Goal: Task Accomplishment & Management: Complete application form

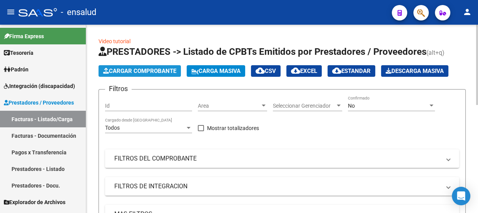
click at [159, 70] on span "Cargar Comprobante" at bounding box center [139, 70] width 73 height 7
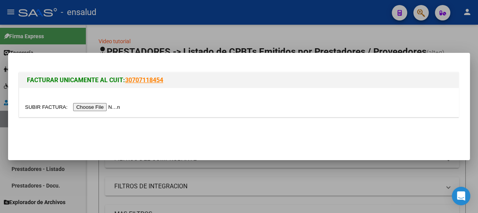
click at [102, 107] on input "file" at bounding box center [73, 107] width 97 height 8
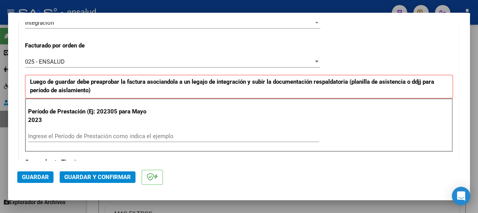
scroll to position [210, 0]
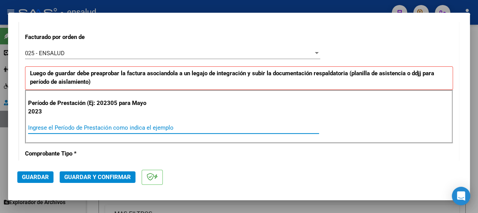
click at [49, 127] on input "Ingrese el Período de Prestación como indica el ejemplo" at bounding box center [173, 127] width 291 height 7
type input "202507"
click at [45, 177] on span "Guardar" at bounding box center [35, 176] width 27 height 7
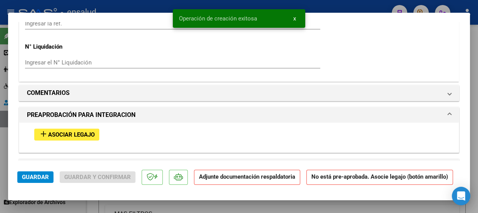
scroll to position [700, 0]
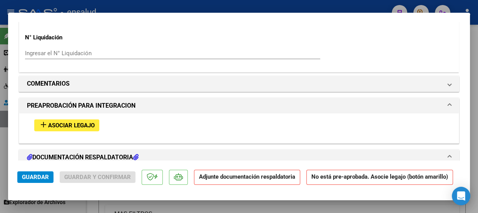
click at [62, 124] on span "Asociar Legajo" at bounding box center [71, 125] width 47 height 7
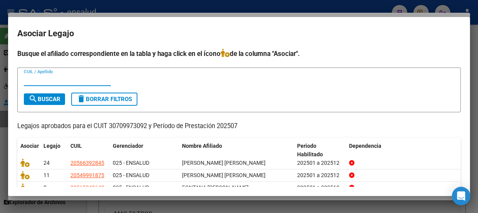
scroll to position [35, 0]
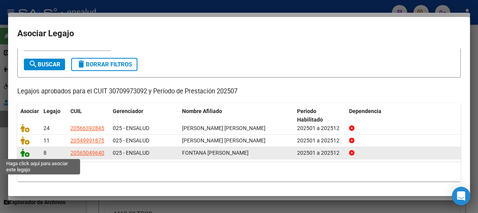
click at [27, 154] on icon at bounding box center [24, 152] width 9 height 8
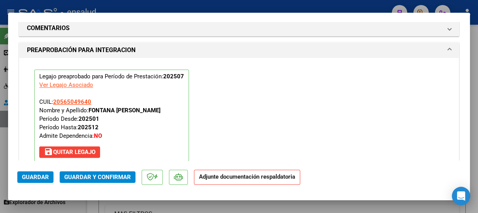
scroll to position [860, 0]
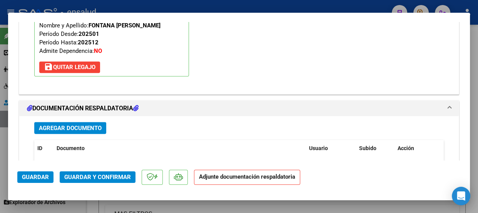
click at [87, 127] on span "Agregar Documento" at bounding box center [70, 127] width 63 height 7
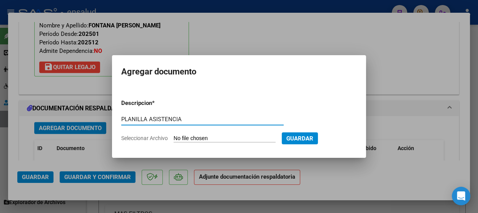
type input "PLANILLA ASISTENCIA"
click at [244, 135] on input "Seleccionar Archivo" at bounding box center [225, 138] width 102 height 7
type input "C:\fakepath\FONTANA ELIO_202507_90_N_CERMI_6_17609-PA.pdf"
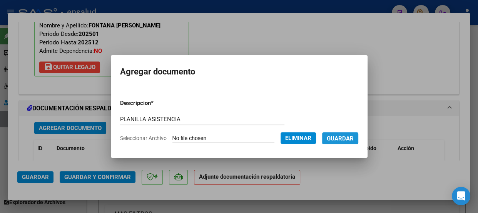
click at [351, 140] on span "Guardar" at bounding box center [340, 138] width 27 height 7
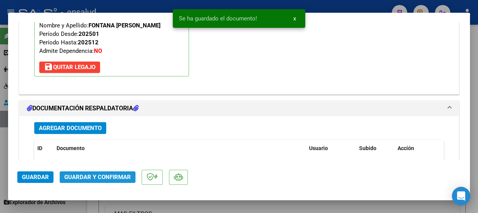
click at [104, 177] on span "Guardar y Confirmar" at bounding box center [97, 176] width 67 height 7
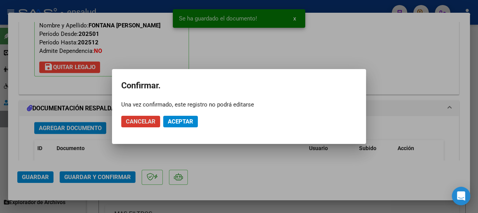
click at [187, 120] on span "Aceptar" at bounding box center [180, 121] width 25 height 7
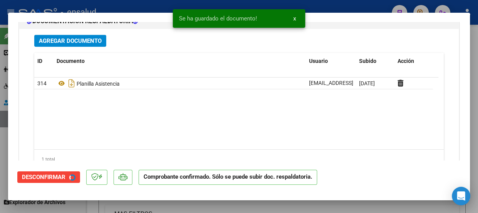
scroll to position [791, 0]
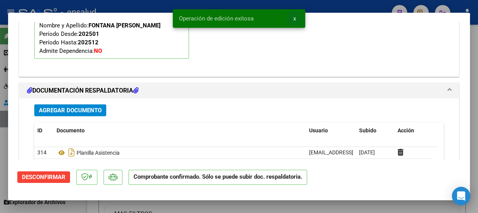
click at [294, 19] on span "x" at bounding box center [294, 18] width 3 height 7
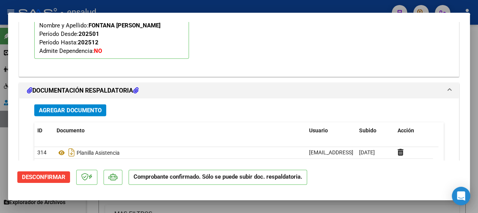
click at [290, 7] on div at bounding box center [239, 106] width 478 height 213
type input "$ 0,00"
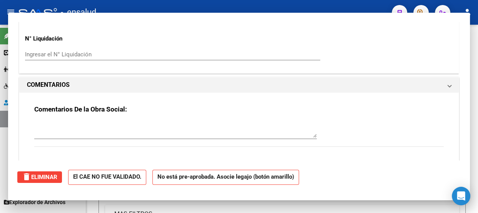
scroll to position [0, 0]
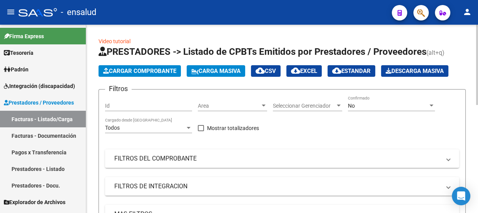
click at [142, 70] on span "Cargar Comprobante" at bounding box center [139, 70] width 73 height 7
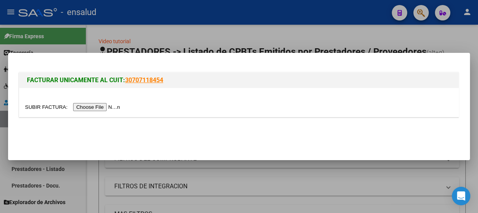
click at [109, 106] on input "file" at bounding box center [73, 107] width 97 height 8
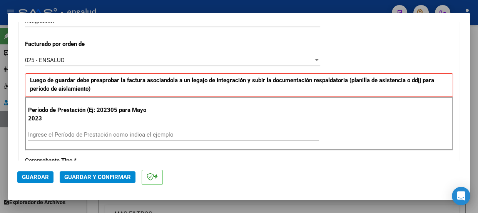
scroll to position [245, 0]
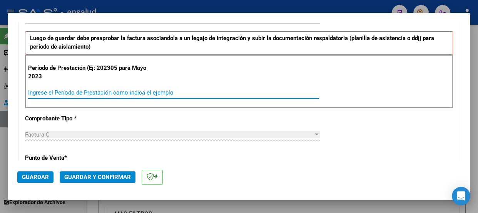
click at [54, 91] on input "Ingrese el Período de Prestación como indica el ejemplo" at bounding box center [173, 92] width 291 height 7
type input "202507"
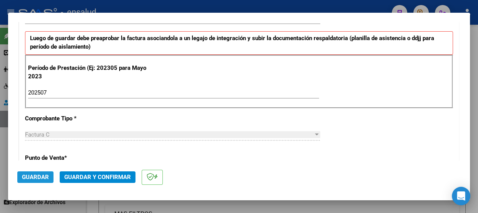
click at [39, 178] on span "Guardar" at bounding box center [35, 176] width 27 height 7
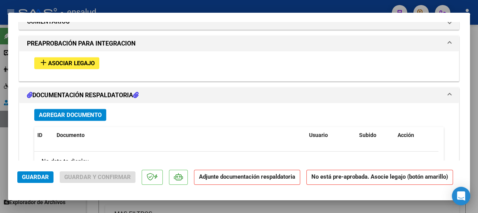
scroll to position [770, 0]
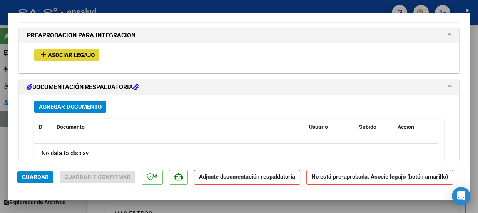
click at [62, 52] on span "Asociar Legajo" at bounding box center [71, 55] width 47 height 7
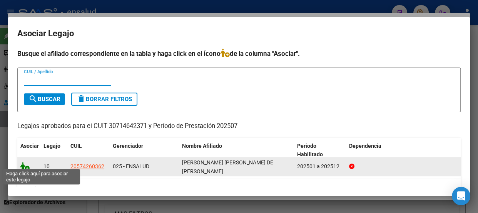
click at [27, 165] on icon at bounding box center [24, 166] width 9 height 8
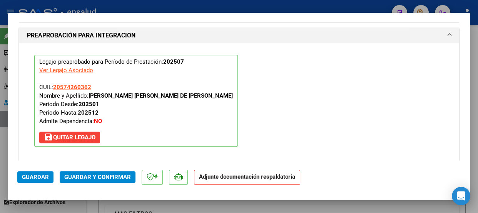
scroll to position [860, 0]
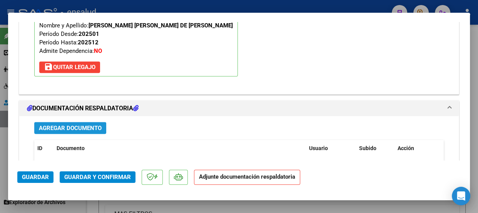
click at [85, 124] on span "Agregar Documento" at bounding box center [70, 127] width 63 height 7
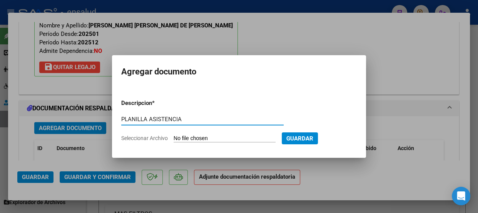
type input "PLANILLA ASISTENCIA"
click at [219, 141] on input "Seleccionar Archivo" at bounding box center [225, 138] width 102 height 7
type input "C:\fakepath\[PERSON_NAME] TORREES MATEO_202507_28_N_MI MAÑANA_6-6670-PA.pdf"
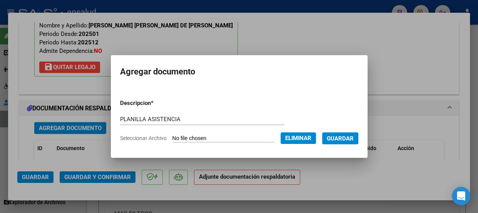
click at [347, 136] on span "Guardar" at bounding box center [340, 138] width 27 height 7
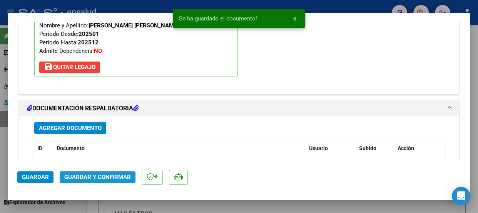
click at [99, 177] on span "Guardar y Confirmar" at bounding box center [97, 176] width 67 height 7
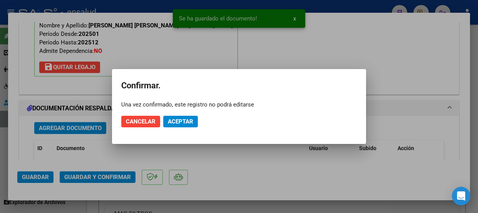
click at [295, 18] on div at bounding box center [239, 106] width 478 height 213
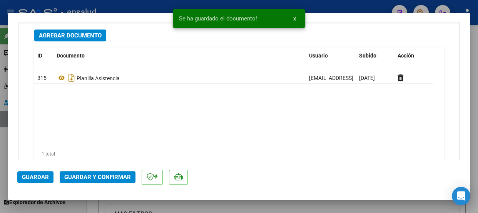
scroll to position [965, 0]
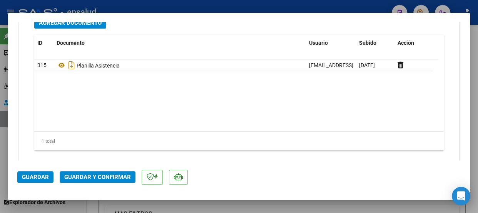
click at [112, 176] on span "Guardar y Confirmar" at bounding box center [97, 176] width 67 height 7
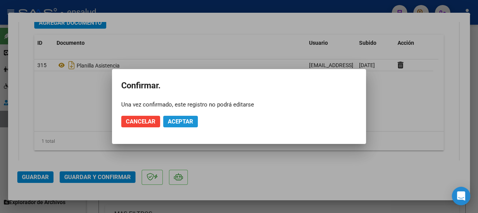
click at [183, 121] on span "Aceptar" at bounding box center [180, 121] width 25 height 7
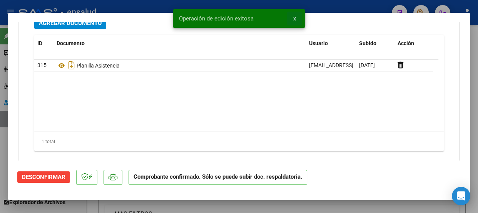
click at [295, 18] on span "x" at bounding box center [294, 18] width 3 height 7
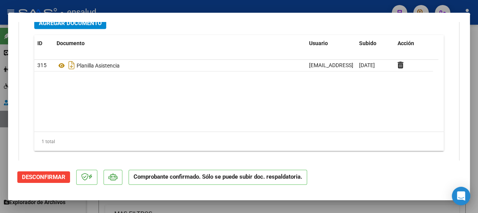
click at [295, 9] on div at bounding box center [239, 106] width 478 height 213
type input "$ 0,00"
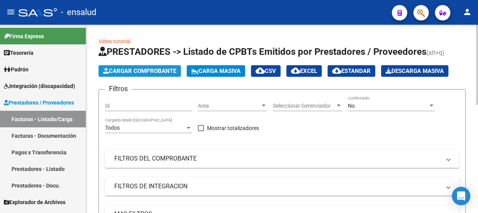
click at [151, 69] on span "Cargar Comprobante" at bounding box center [139, 70] width 73 height 7
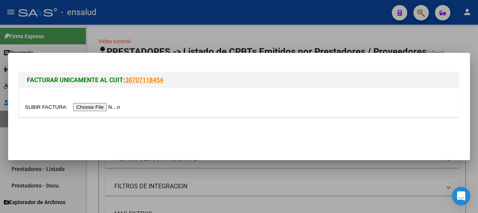
click at [91, 107] on input "file" at bounding box center [73, 107] width 97 height 8
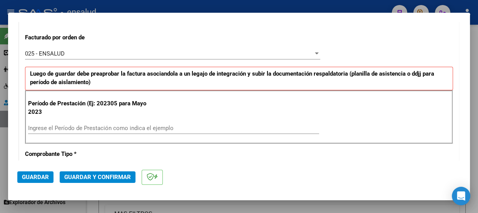
scroll to position [280, 0]
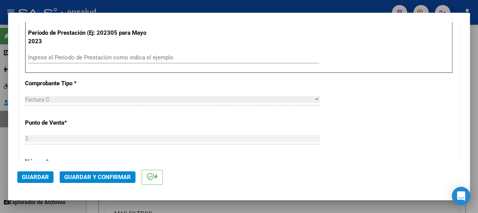
click at [47, 57] on input "Ingrese el Período de Prestación como indica el ejemplo" at bounding box center [173, 57] width 291 height 7
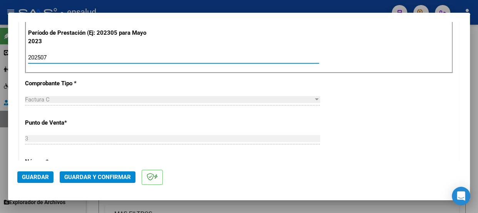
type input "202507"
click at [41, 178] on span "Guardar" at bounding box center [35, 176] width 27 height 7
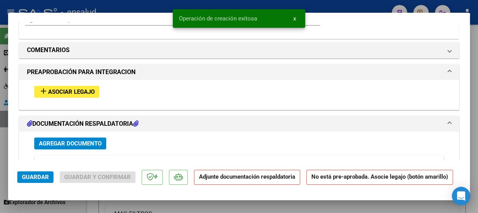
scroll to position [735, 0]
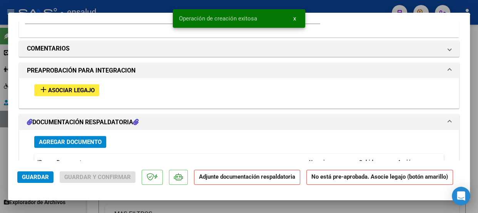
click at [73, 90] on span "Asociar Legajo" at bounding box center [71, 90] width 47 height 7
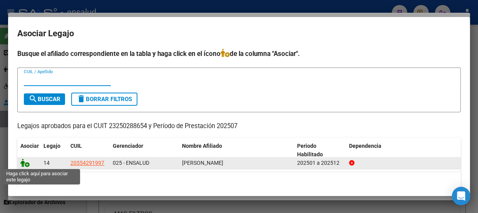
click at [27, 164] on icon at bounding box center [24, 162] width 9 height 8
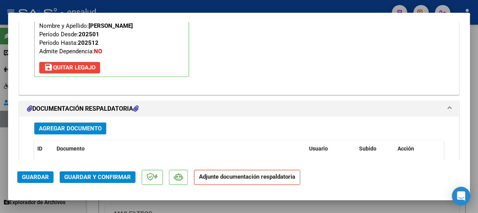
scroll to position [860, 0]
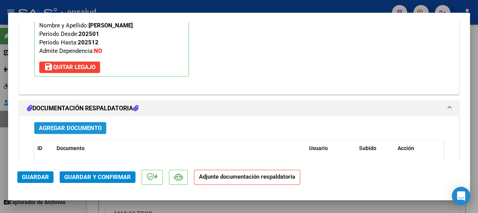
click at [79, 127] on span "Agregar Documento" at bounding box center [70, 127] width 63 height 7
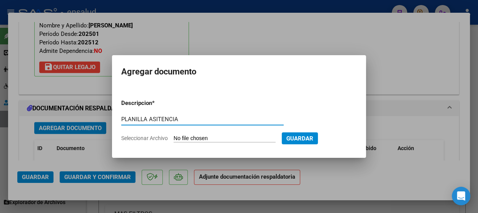
click at [158, 117] on input "PLANILLA ASITENCIA" at bounding box center [202, 119] width 162 height 7
type input "PLANILLA ASISTENCIA"
click at [223, 138] on input "Seleccionar Archivo" at bounding box center [225, 138] width 102 height 7
type input "C:\fakepath\[PERSON_NAME] LAUTARO_202507_90_N_BARCELO MARTA_3-1039-PA.pdf"
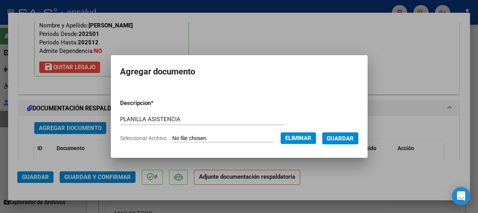
click at [349, 137] on span "Guardar" at bounding box center [340, 138] width 27 height 7
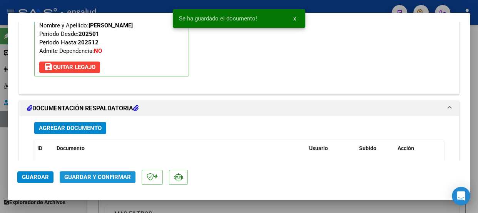
click at [87, 176] on span "Guardar y Confirmar" at bounding box center [97, 176] width 67 height 7
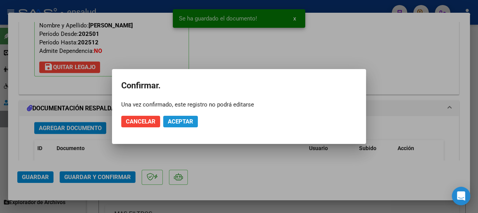
click at [183, 121] on span "Aceptar" at bounding box center [180, 121] width 25 height 7
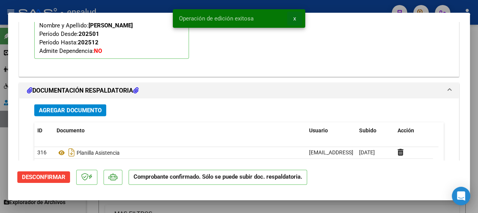
click at [294, 19] on span "x" at bounding box center [294, 18] width 3 height 7
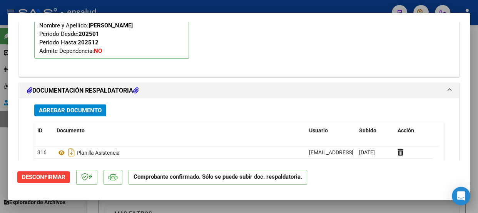
click at [290, 7] on div at bounding box center [239, 106] width 478 height 213
type input "$ 0,00"
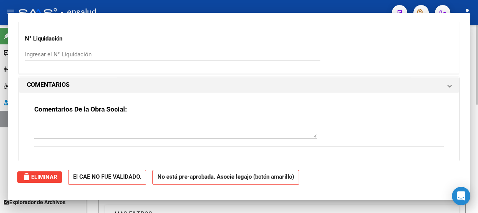
scroll to position [0, 0]
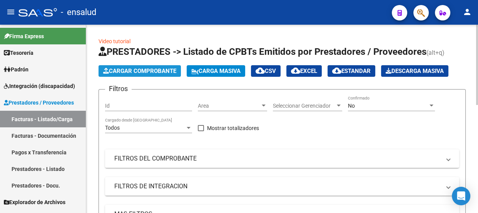
click at [149, 71] on span "Cargar Comprobante" at bounding box center [139, 70] width 73 height 7
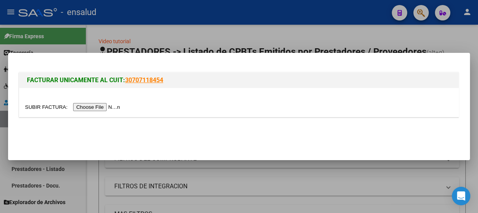
click at [106, 107] on input "file" at bounding box center [73, 107] width 97 height 8
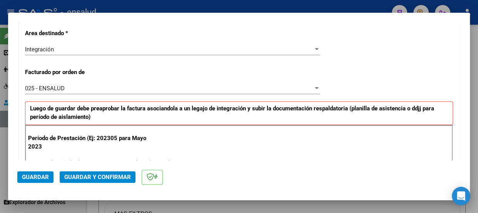
scroll to position [245, 0]
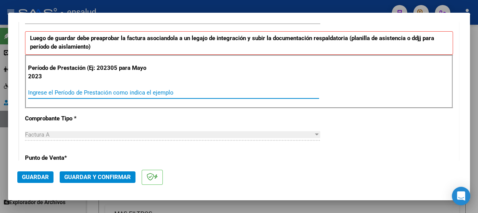
click at [42, 90] on input "Ingrese el Período de Prestación como indica el ejemplo" at bounding box center [173, 92] width 291 height 7
type input "202507"
click at [40, 176] on span "Guardar" at bounding box center [35, 176] width 27 height 7
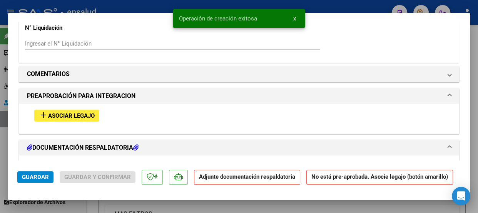
scroll to position [735, 0]
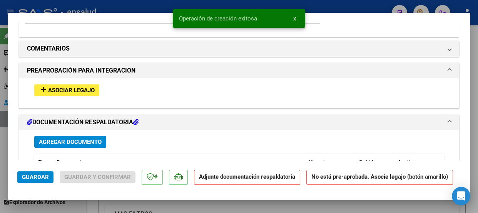
click at [73, 90] on span "Asociar Legajo" at bounding box center [71, 90] width 47 height 7
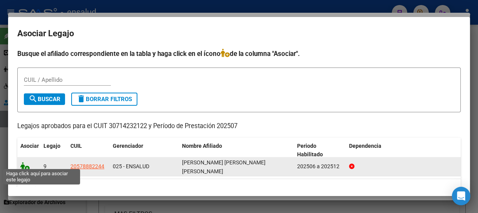
click at [25, 164] on icon at bounding box center [24, 166] width 9 height 8
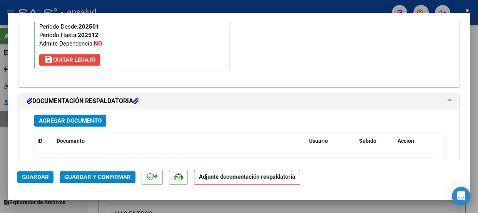
scroll to position [895, 0]
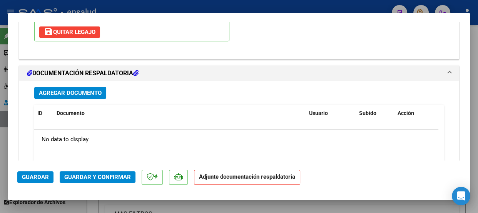
click at [79, 92] on span "Agregar Documento" at bounding box center [70, 92] width 63 height 7
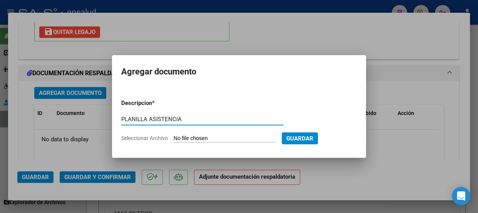
type input "PLANILLA ASISTENCIA"
click at [228, 141] on input "Seleccionar Archivo" at bounding box center [225, 138] width 102 height 7
type input "C:\fakepath\[PERSON_NAME] VIVIANI_202507_89_N_GSA _2-1346-PA.pdf"
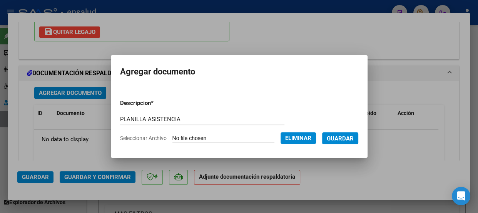
click at [345, 137] on span "Guardar" at bounding box center [340, 138] width 27 height 7
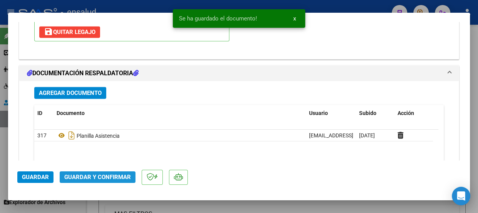
click at [109, 175] on span "Guardar y Confirmar" at bounding box center [97, 176] width 67 height 7
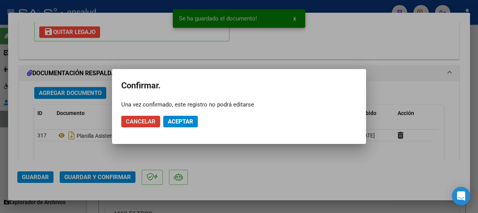
click at [182, 121] on span "Aceptar" at bounding box center [180, 121] width 25 height 7
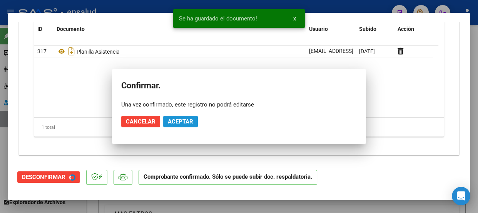
scroll to position [826, 0]
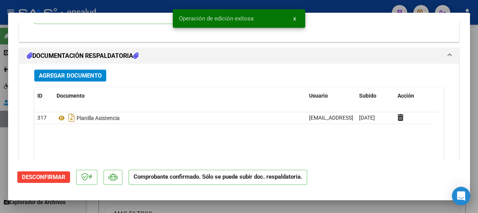
drag, startPoint x: 295, startPoint y: 18, endPoint x: 300, endPoint y: 7, distance: 12.2
click at [295, 18] on span "x" at bounding box center [294, 18] width 3 height 7
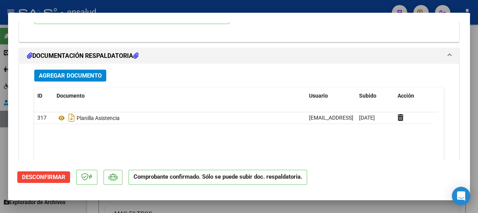
click at [301, 5] on div at bounding box center [239, 106] width 478 height 213
type input "$ 0,00"
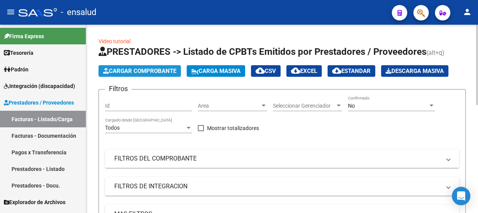
click at [123, 72] on span "Cargar Comprobante" at bounding box center [139, 70] width 73 height 7
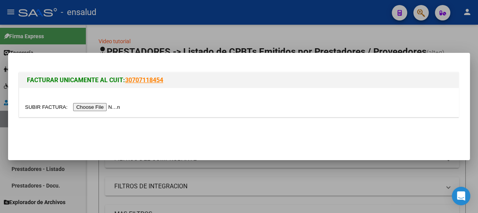
click at [107, 108] on input "file" at bounding box center [73, 107] width 97 height 8
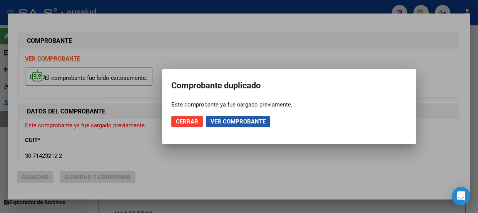
click at [240, 122] on span "Ver comprobante" at bounding box center [238, 121] width 55 height 7
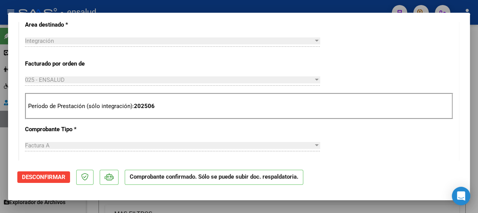
scroll to position [385, 0]
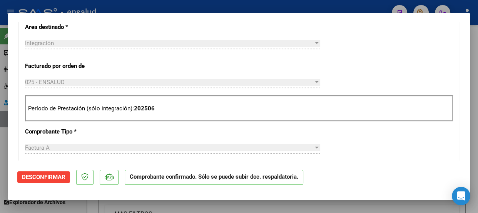
click at [266, 8] on div at bounding box center [239, 106] width 478 height 213
type input "$ 0,00"
